Goal: Find specific page/section: Find specific page/section

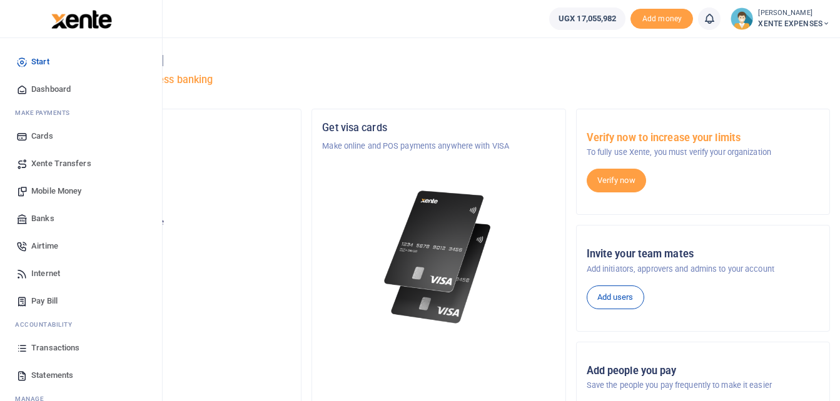
click at [44, 346] on span "Transactions" at bounding box center [55, 348] width 48 height 13
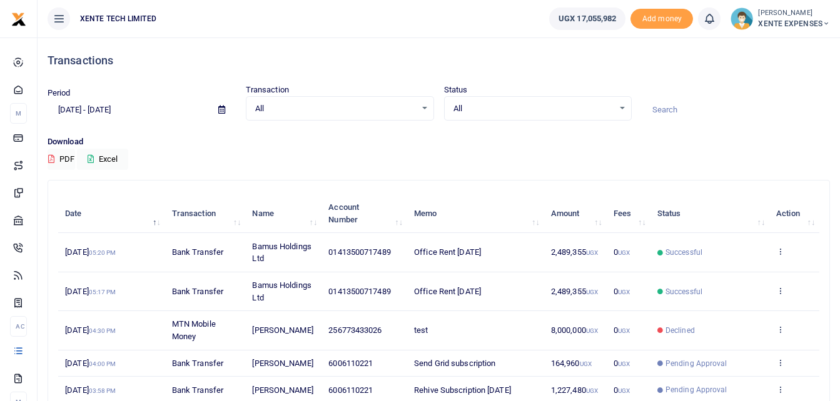
click at [683, 163] on div "Download PDF Excel" at bounding box center [439, 153] width 782 height 34
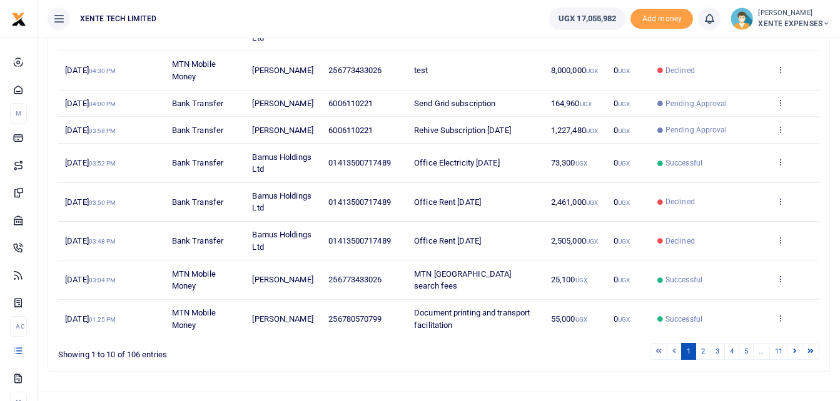
scroll to position [263, 0]
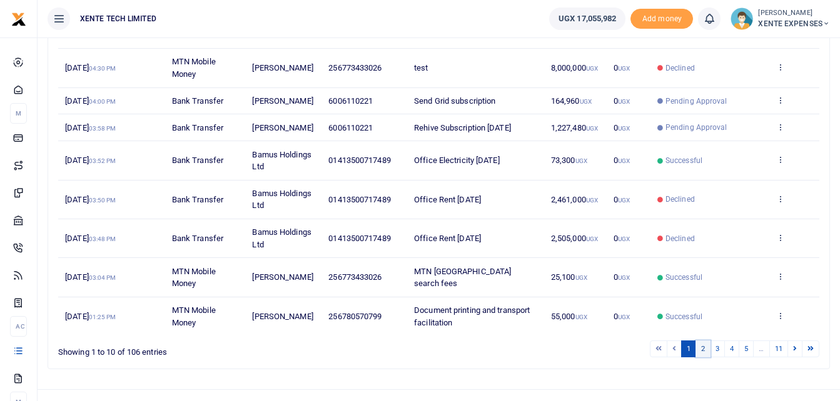
click at [701, 358] on link "2" at bounding box center [702, 349] width 15 height 17
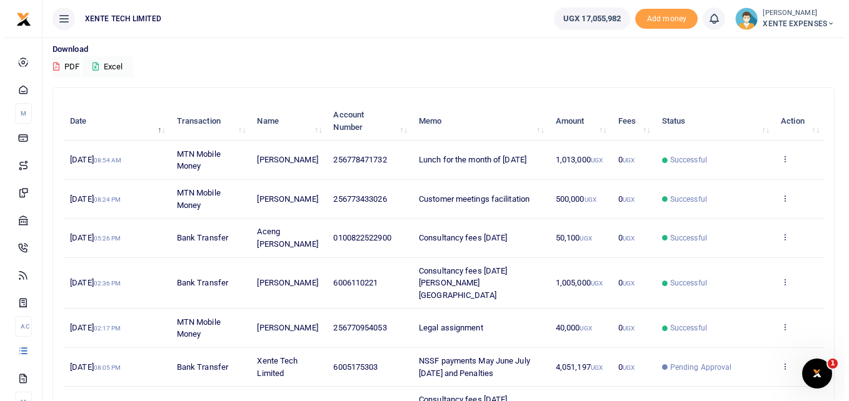
scroll to position [0, 0]
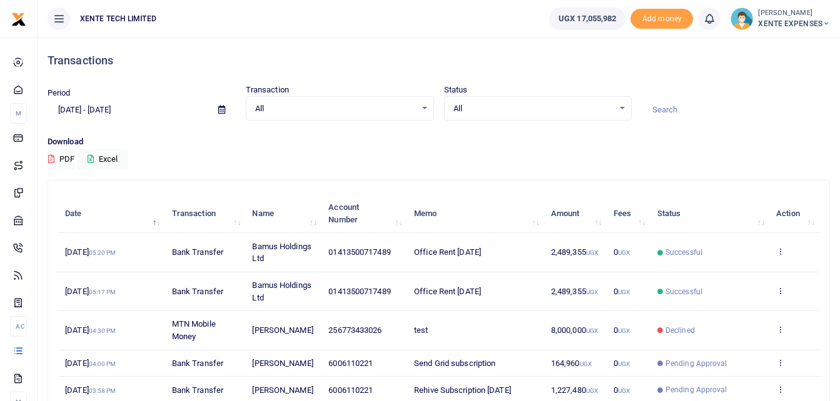
click at [715, 118] on input at bounding box center [735, 109] width 188 height 21
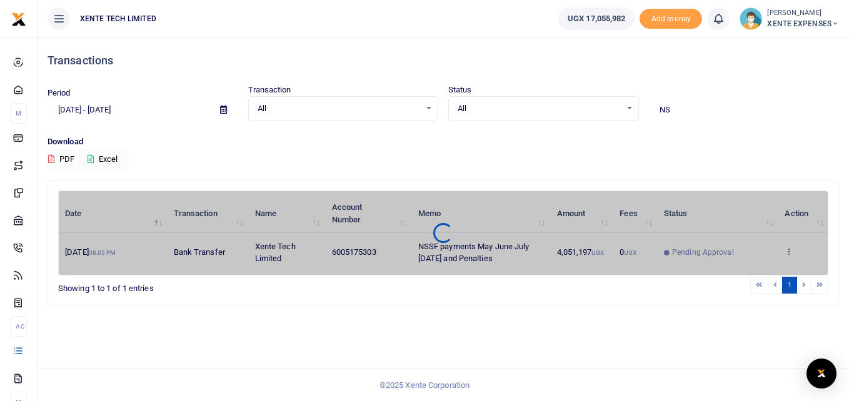
type input "N"
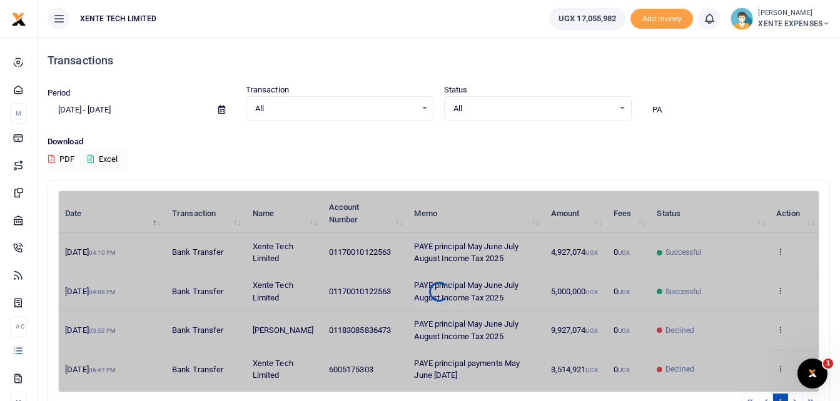
type input "P"
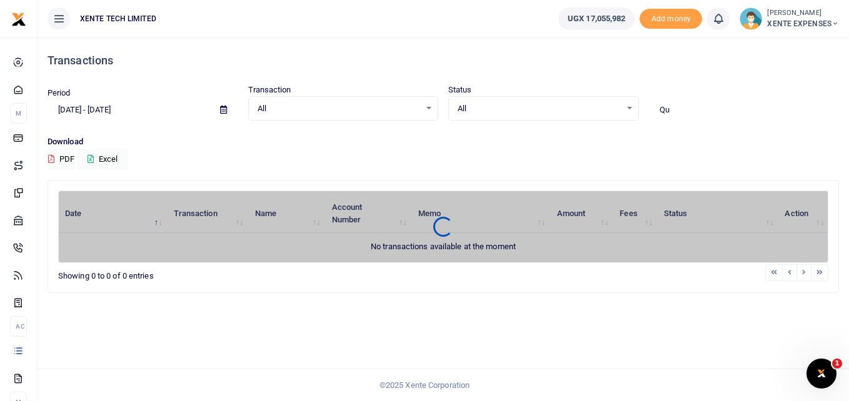
type input "Q"
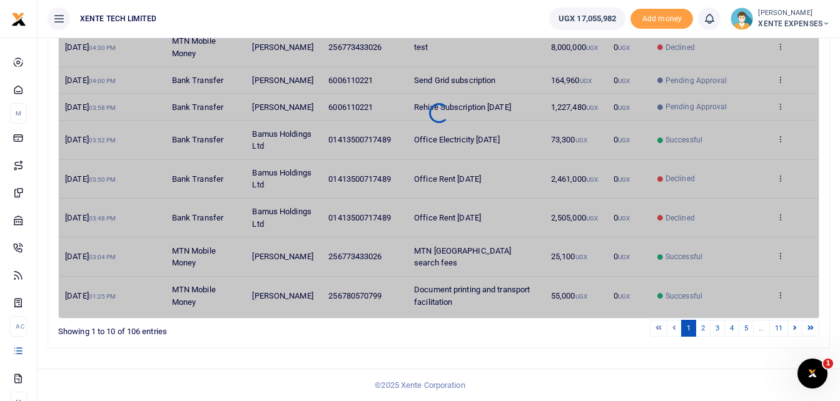
scroll to position [308, 0]
type input "Quick books"
click at [701, 328] on link "2" at bounding box center [702, 328] width 15 height 17
click at [720, 325] on link "3" at bounding box center [716, 328] width 15 height 17
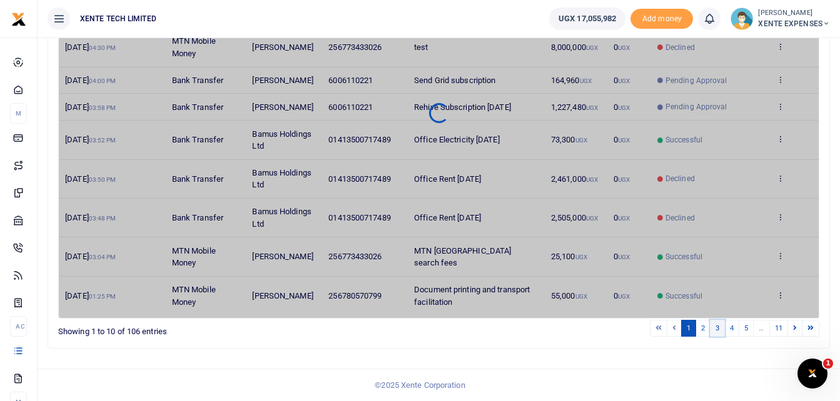
click at [718, 329] on link "3" at bounding box center [716, 328] width 15 height 17
click at [701, 333] on link "2" at bounding box center [702, 328] width 15 height 17
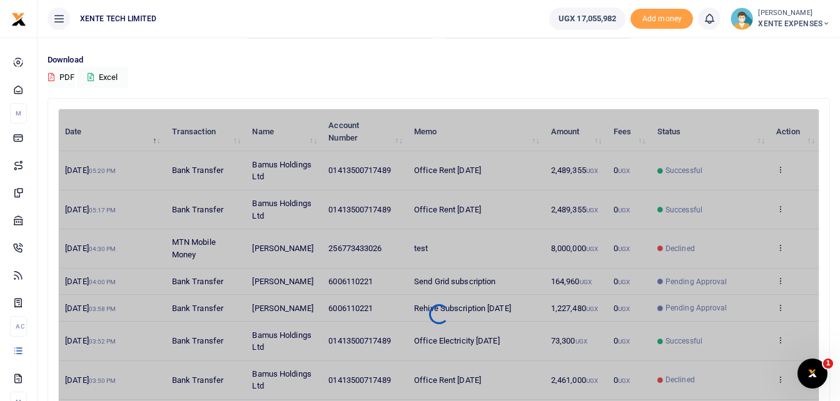
scroll to position [81, 0]
click at [620, 108] on div "Search: Quick books Date Transaction Name Account Number Memo Amount Fees Statu…" at bounding box center [438, 325] width 781 height 451
